Goal: Navigation & Orientation: Go to known website

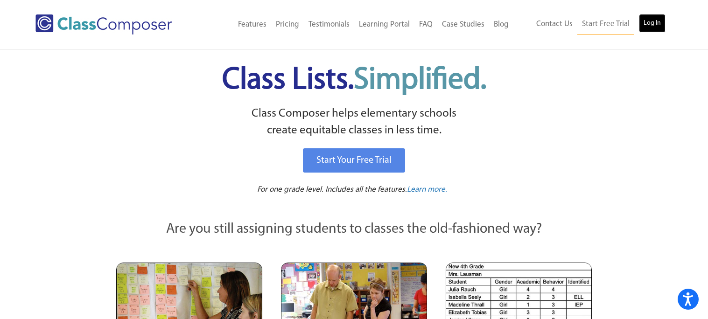
click at [663, 17] on link "Log In" at bounding box center [652, 23] width 27 height 19
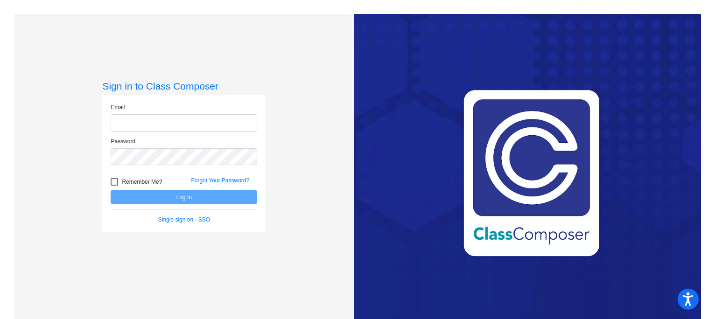
type input "jzappasodi@swsdk6.com"
click at [170, 193] on button "Log In" at bounding box center [184, 197] width 147 height 14
